Goal: Task Accomplishment & Management: Manage account settings

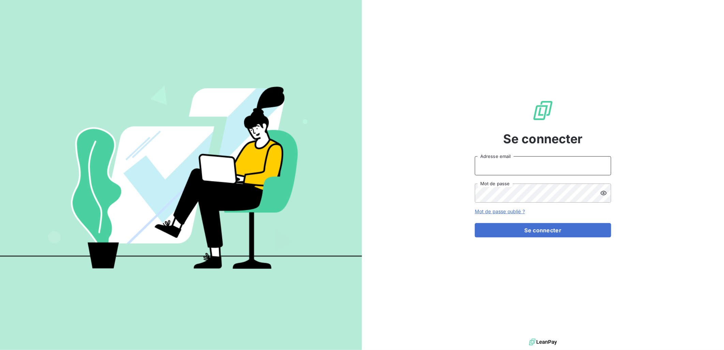
type input "[EMAIL_ADDRESS][DOMAIN_NAME]"
click at [555, 240] on div "Se connecter [EMAIL_ADDRESS][DOMAIN_NAME] Adresse email Mot de passe Mot de pas…" at bounding box center [543, 168] width 136 height 337
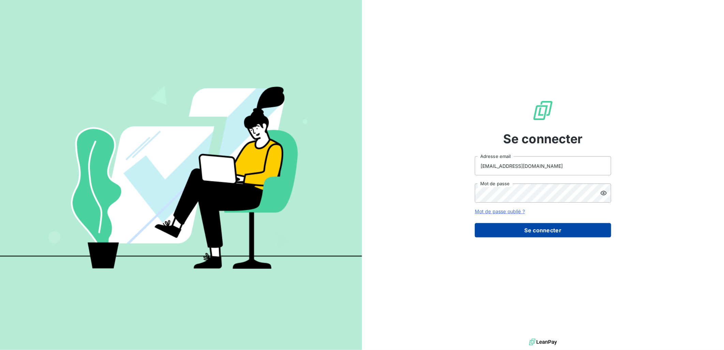
click at [556, 233] on button "Se connecter" at bounding box center [543, 230] width 136 height 14
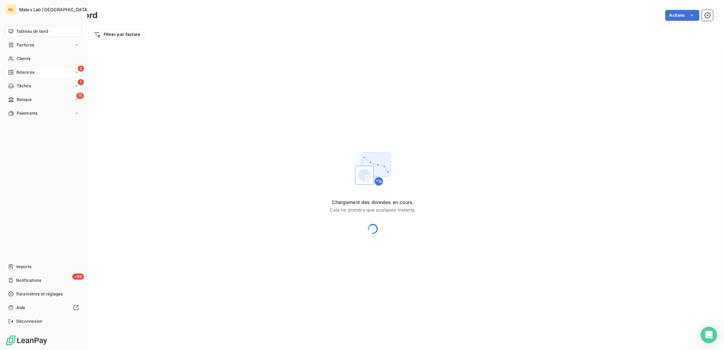
click at [19, 74] on span "Relances" at bounding box center [25, 72] width 18 height 6
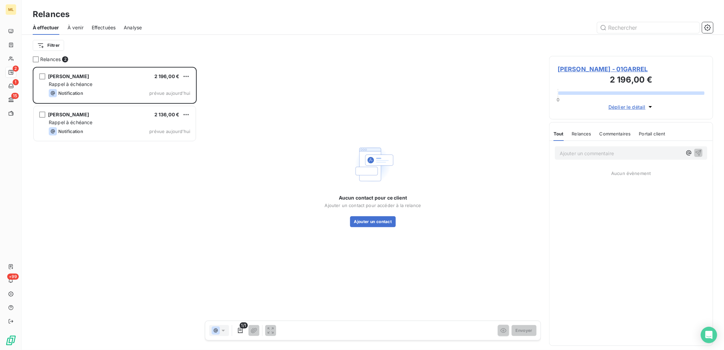
scroll to position [277, 158]
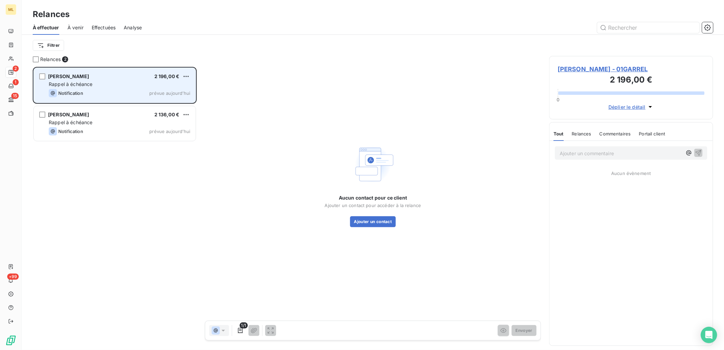
click at [98, 81] on div "Rappel à échéance" at bounding box center [120, 84] width 142 height 7
drag, startPoint x: 101, startPoint y: 83, endPoint x: 111, endPoint y: 84, distance: 10.0
click at [101, 83] on div "Rappel à échéance" at bounding box center [120, 84] width 142 height 7
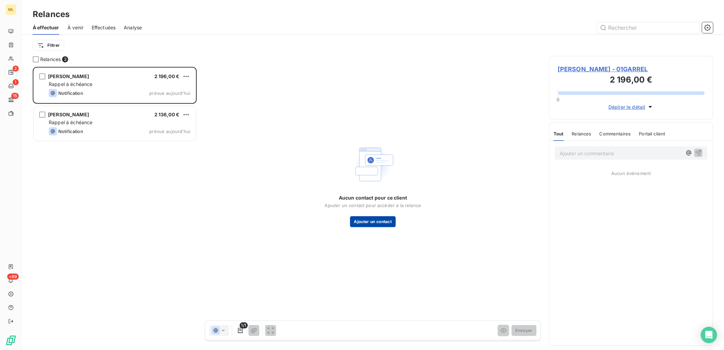
click at [380, 222] on button "Ajouter un contact" at bounding box center [373, 221] width 46 height 11
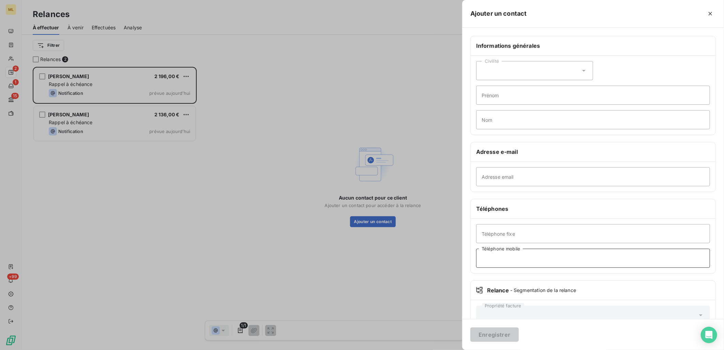
click at [525, 254] on input "Téléphone mobile" at bounding box center [593, 258] width 234 height 19
paste input "06 20 55 61 27"
type input "06 20 55 61 27"
click at [511, 175] on input "Adresse email" at bounding box center [593, 176] width 234 height 19
paste input "[EMAIL_ADDRESS][DOMAIN_NAME]"
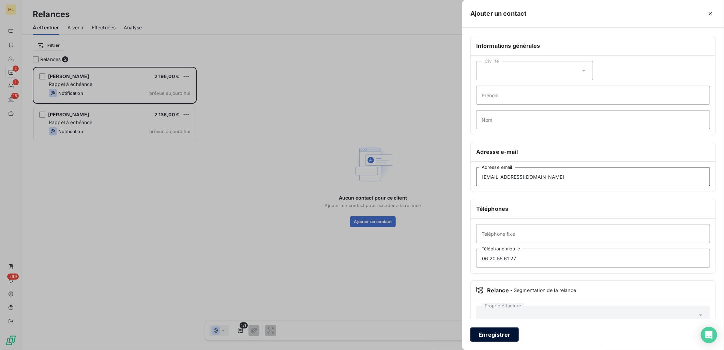
type input "[EMAIL_ADDRESS][DOMAIN_NAME]"
click at [497, 336] on button "Enregistrer" at bounding box center [495, 334] width 48 height 14
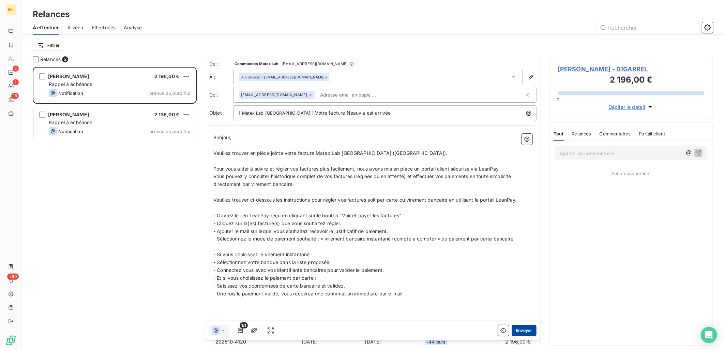
click at [520, 330] on button "Envoyer" at bounding box center [524, 330] width 25 height 11
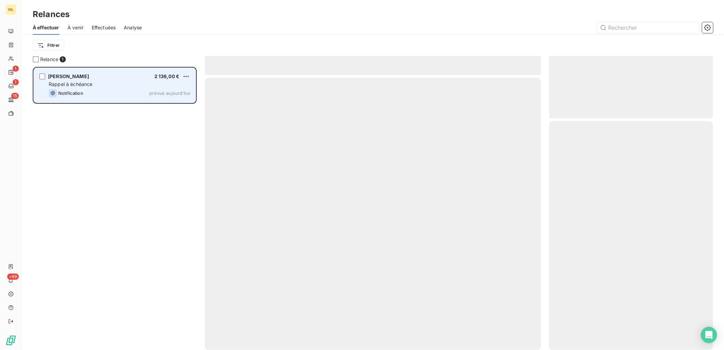
click at [90, 71] on div "[PERSON_NAME] 2 136,00 € Rappel à échéance Notification prévue [DATE]" at bounding box center [115, 85] width 162 height 35
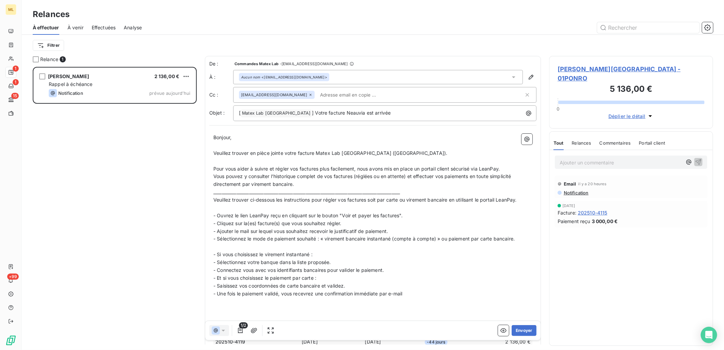
click at [600, 68] on span "[PERSON_NAME][GEOGRAPHIC_DATA] - 01PONRO" at bounding box center [631, 73] width 147 height 18
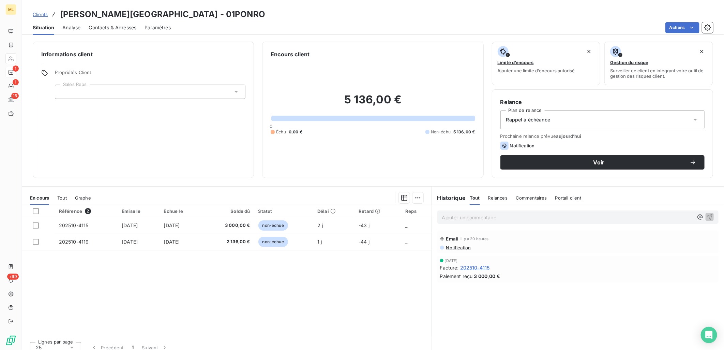
click at [101, 30] on span "Contacts & Adresses" at bounding box center [113, 27] width 48 height 7
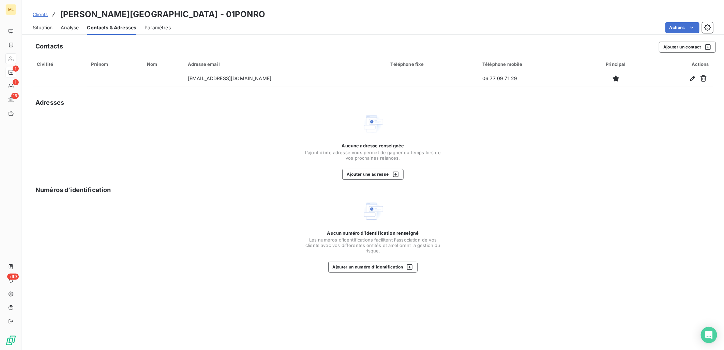
click at [155, 156] on div "Aucune adresse renseignée L’ajout d’une adresse vous permet de gagner du temps …" at bounding box center [373, 146] width 681 height 67
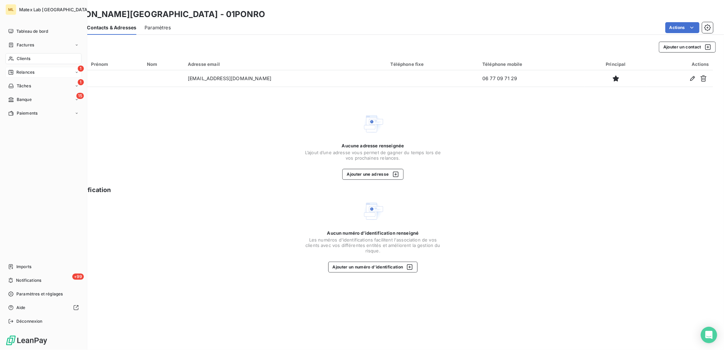
click at [13, 71] on icon at bounding box center [11, 72] width 5 height 5
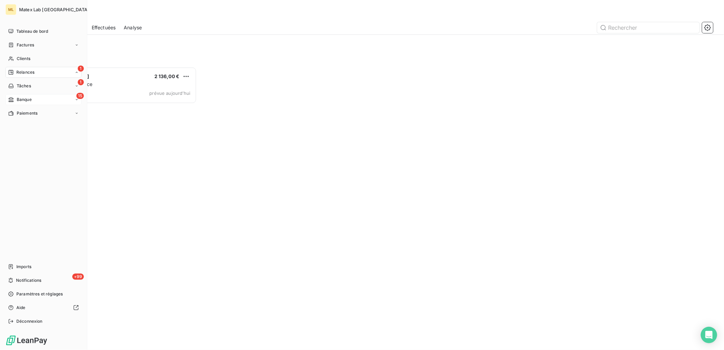
scroll to position [277, 158]
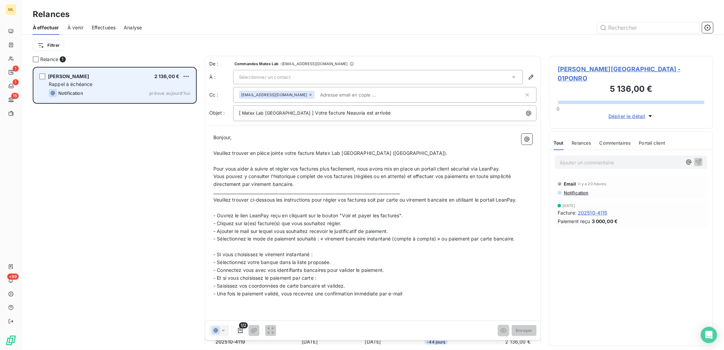
click at [89, 79] on div "[PERSON_NAME]" at bounding box center [68, 76] width 41 height 7
click at [135, 93] on div "Notification prévue aujourd’hui" at bounding box center [120, 93] width 142 height 8
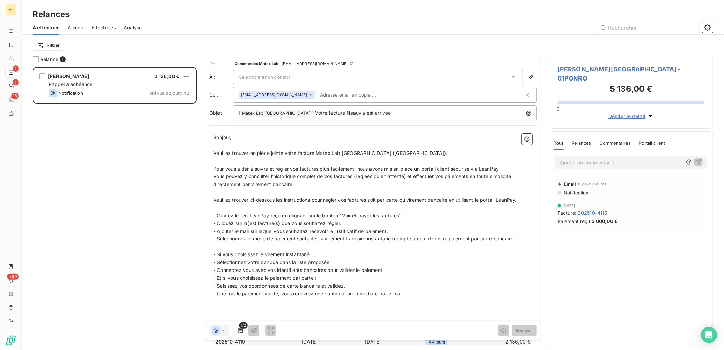
click at [506, 287] on p "- Saisissez vos coordonnées de carte bancaire et validez." at bounding box center [372, 286] width 319 height 8
click at [301, 76] on div "Sélectionner un contact" at bounding box center [378, 77] width 290 height 14
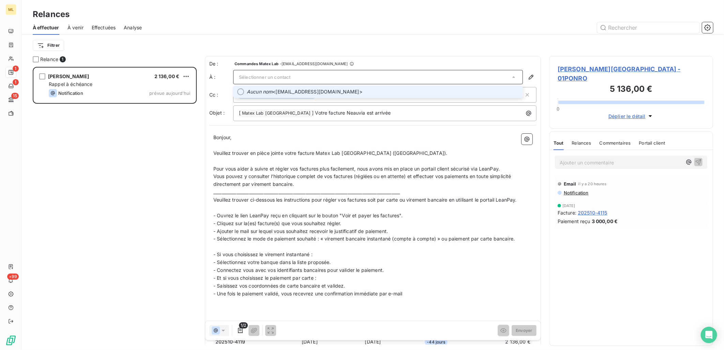
click at [336, 88] on span "Aucun nom <[EMAIL_ADDRESS][DOMAIN_NAME]>" at bounding box center [383, 91] width 272 height 7
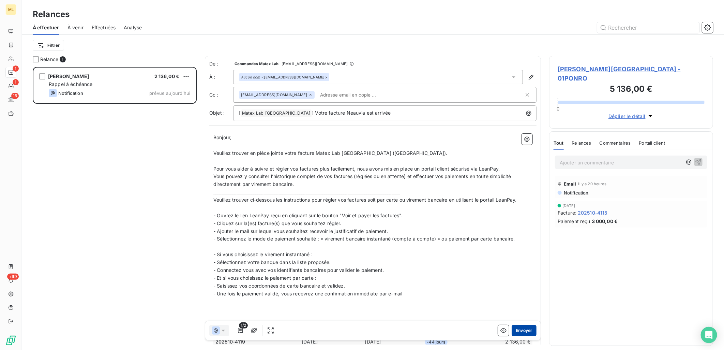
click at [521, 334] on button "Envoyer" at bounding box center [524, 330] width 25 height 11
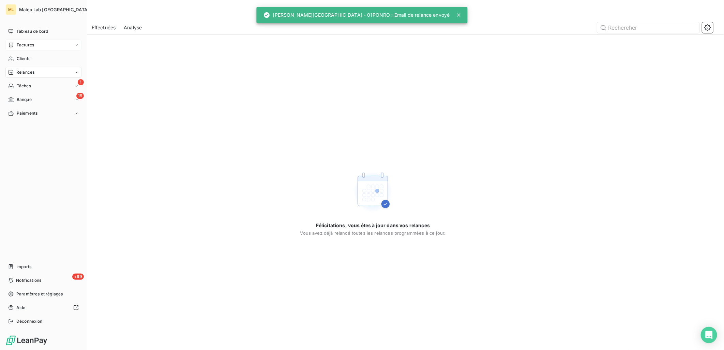
click at [20, 46] on span "Factures" at bounding box center [25, 45] width 17 height 6
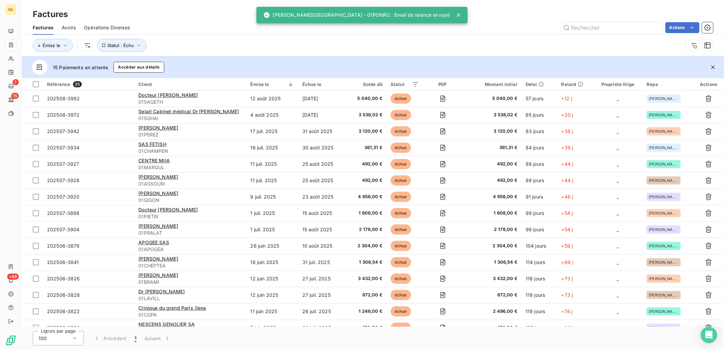
click at [460, 35] on div "Émise le Statut : Échu" at bounding box center [373, 45] width 681 height 21
click at [457, 15] on icon at bounding box center [458, 14] width 3 height 3
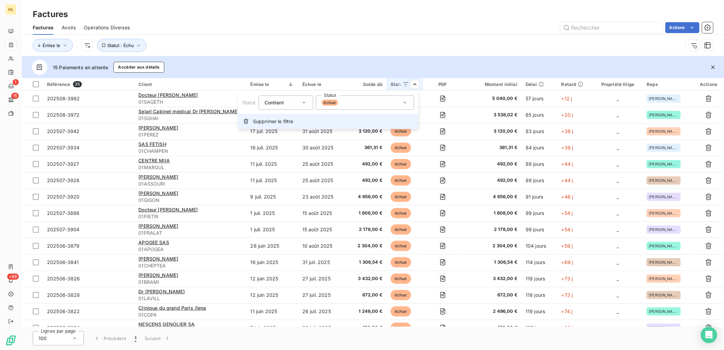
click at [277, 120] on span "Supprimer le filtre" at bounding box center [273, 121] width 41 height 7
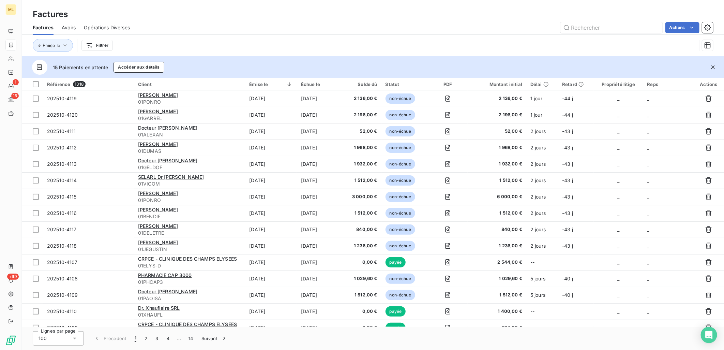
click at [326, 24] on div "Actions" at bounding box center [425, 27] width 575 height 11
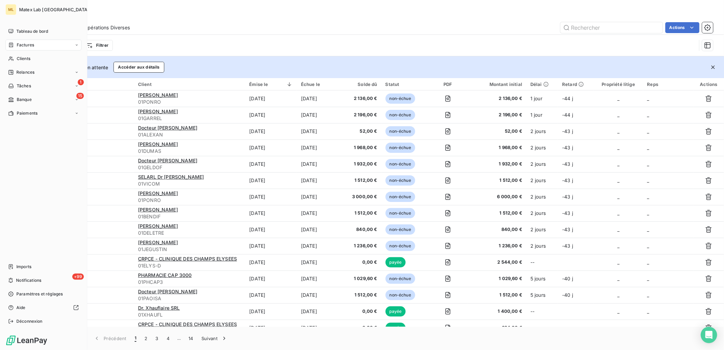
click at [35, 44] on div "Factures" at bounding box center [43, 45] width 76 height 11
click at [29, 57] on span "Factures" at bounding box center [24, 59] width 17 height 6
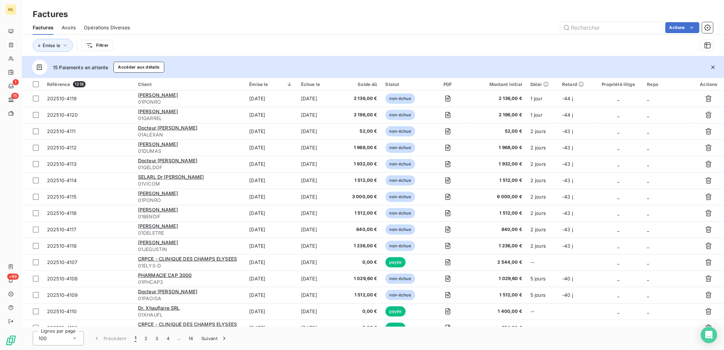
click at [237, 4] on div "Factures Factures Avoirs Opérations Diverses Actions Émise le Filtrer" at bounding box center [373, 28] width 703 height 56
